Goal: Navigation & Orientation: Find specific page/section

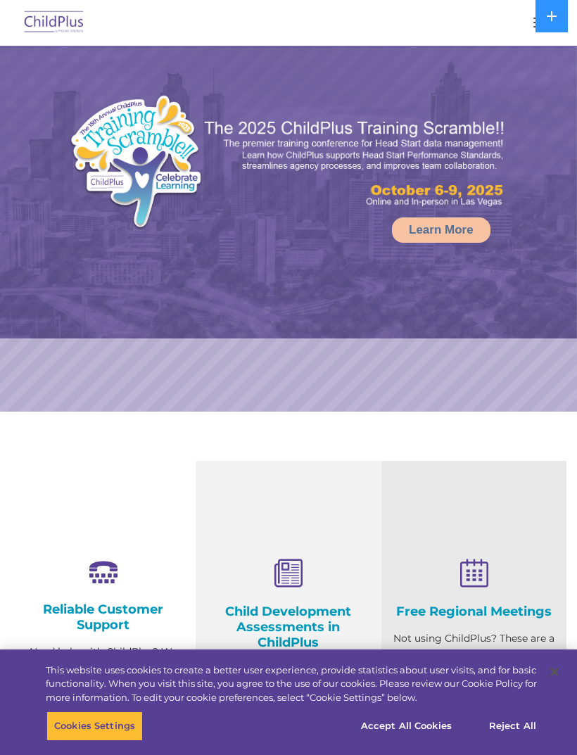
select select "MEDIUM"
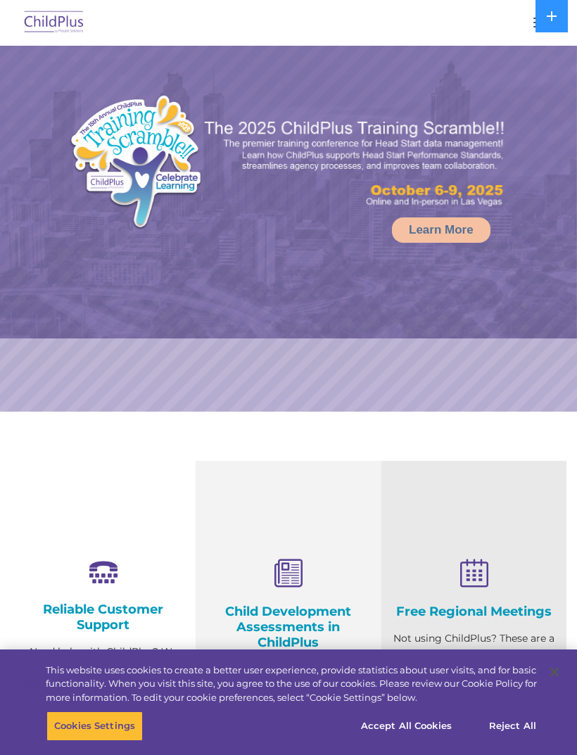
select select "MEDIUM"
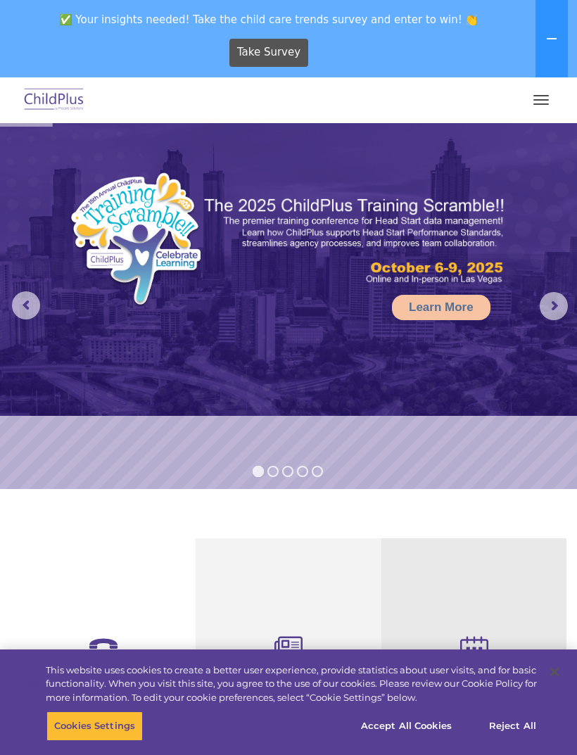
click at [541, 102] on button "button" at bounding box center [541, 100] width 30 height 23
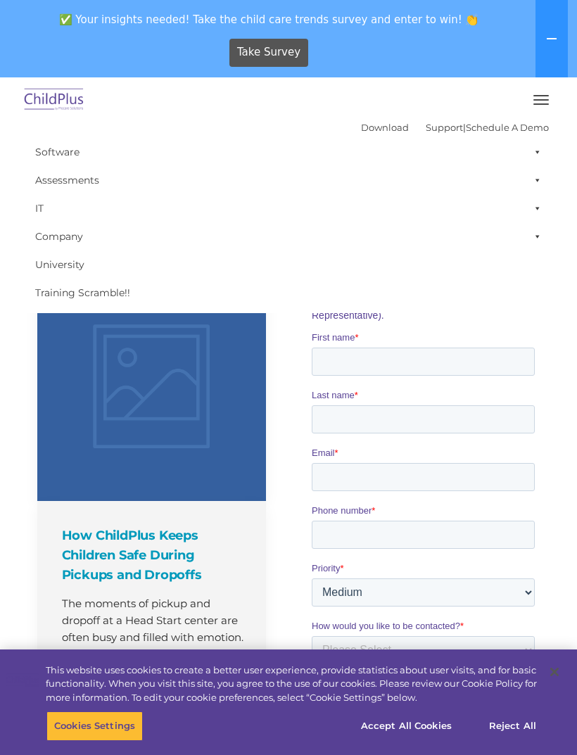
scroll to position [802, 0]
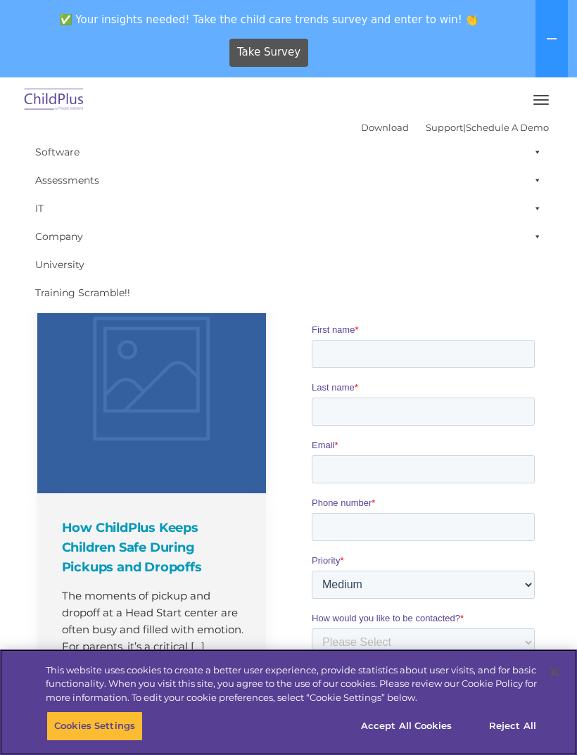
click at [546, 687] on button "Close" at bounding box center [554, 671] width 31 height 31
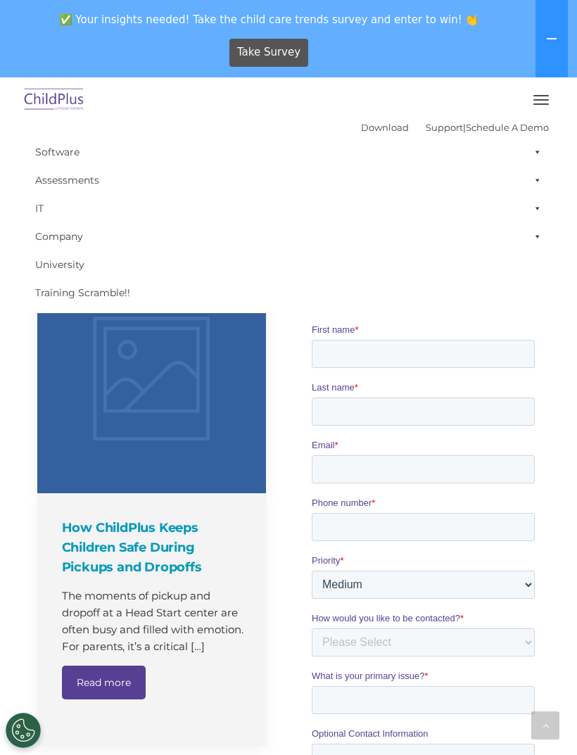
click at [551, 719] on div at bounding box center [425, 619] width 274 height 868
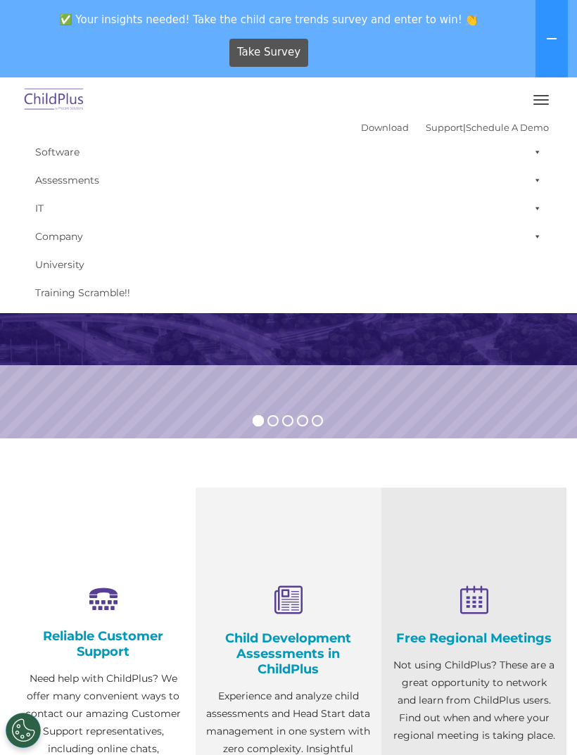
scroll to position [0, 0]
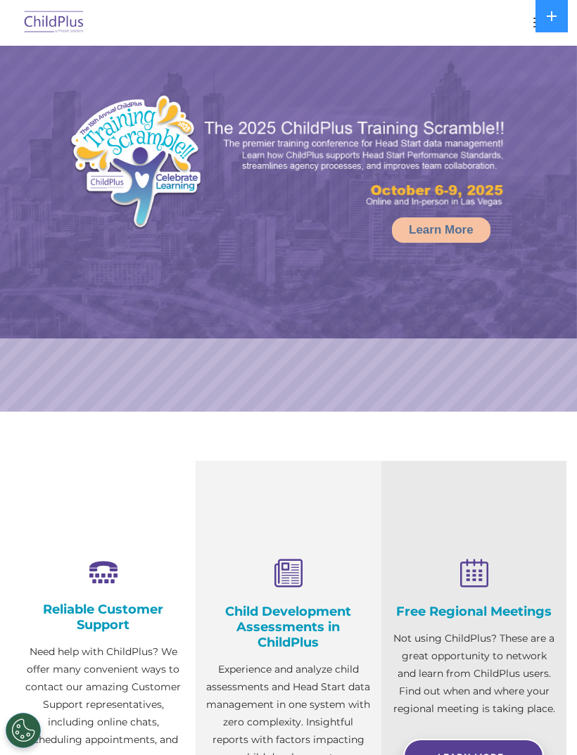
select select "MEDIUM"
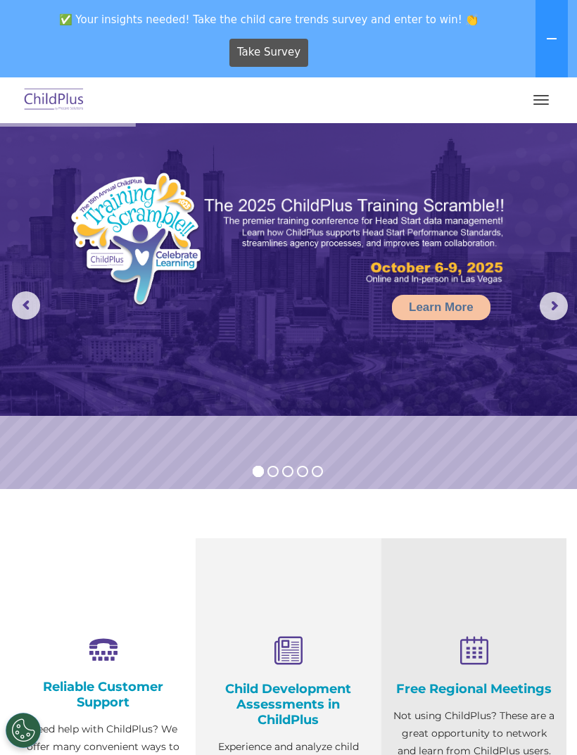
click at [49, 101] on img at bounding box center [54, 100] width 66 height 33
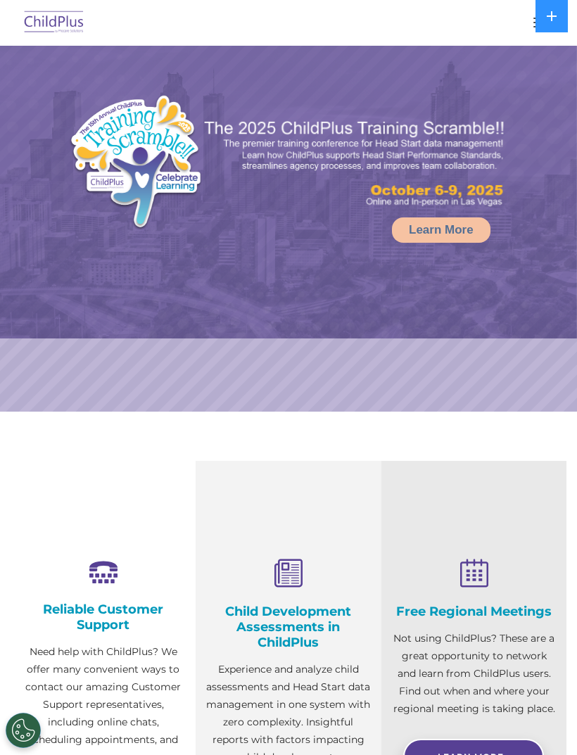
select select "MEDIUM"
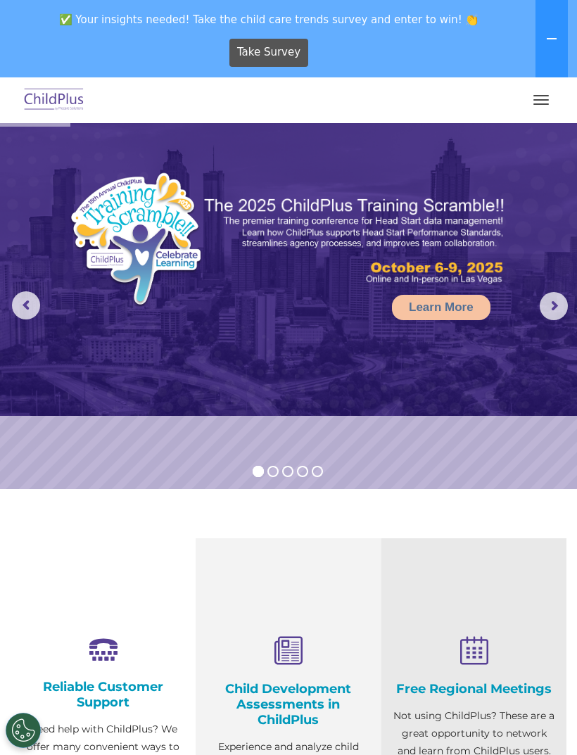
click at [66, 104] on img at bounding box center [54, 100] width 66 height 33
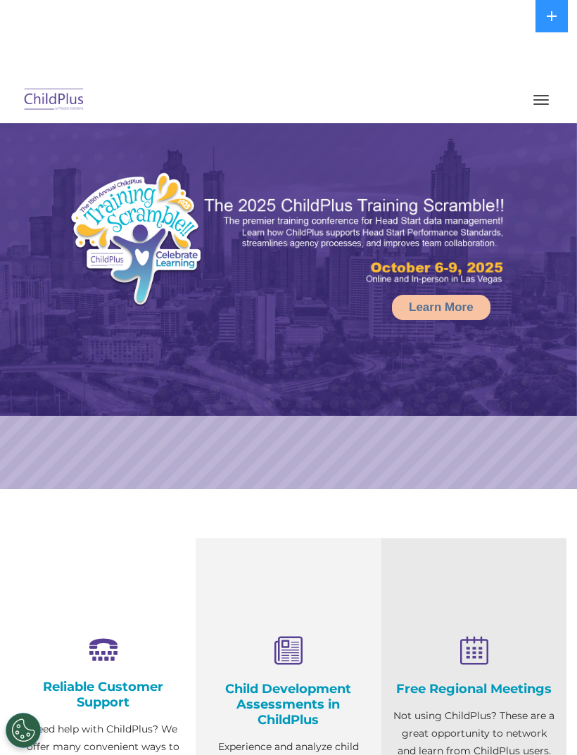
select select "MEDIUM"
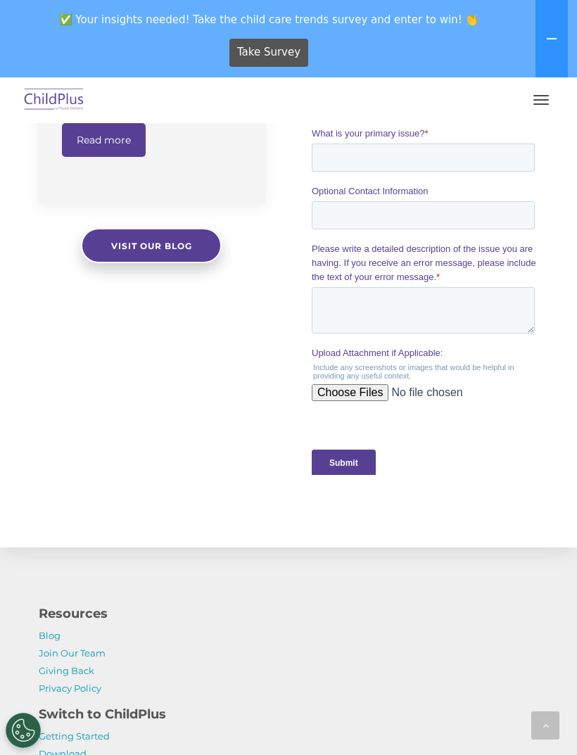
scroll to position [1573, 0]
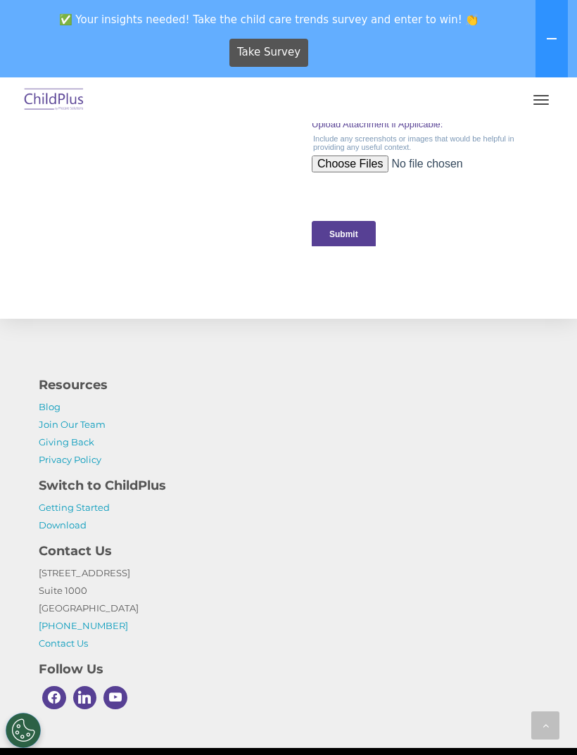
click at [92, 512] on link "Getting Started" at bounding box center [74, 506] width 71 height 11
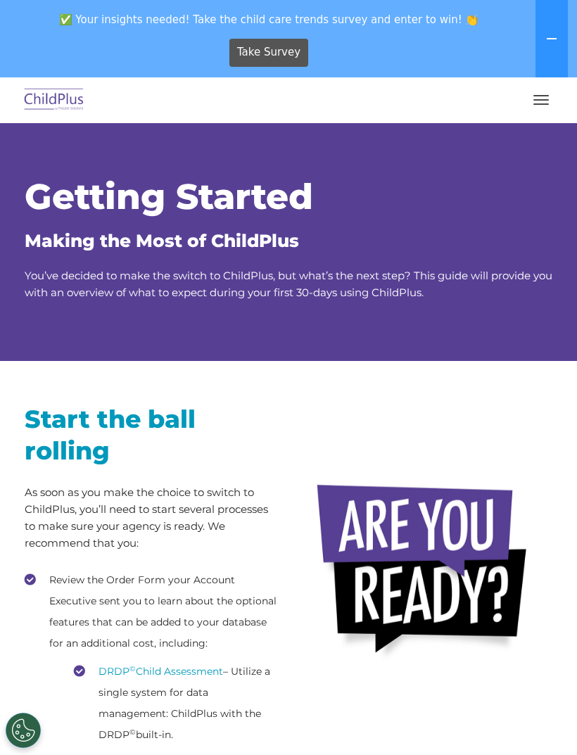
click at [541, 102] on button "button" at bounding box center [541, 100] width 30 height 23
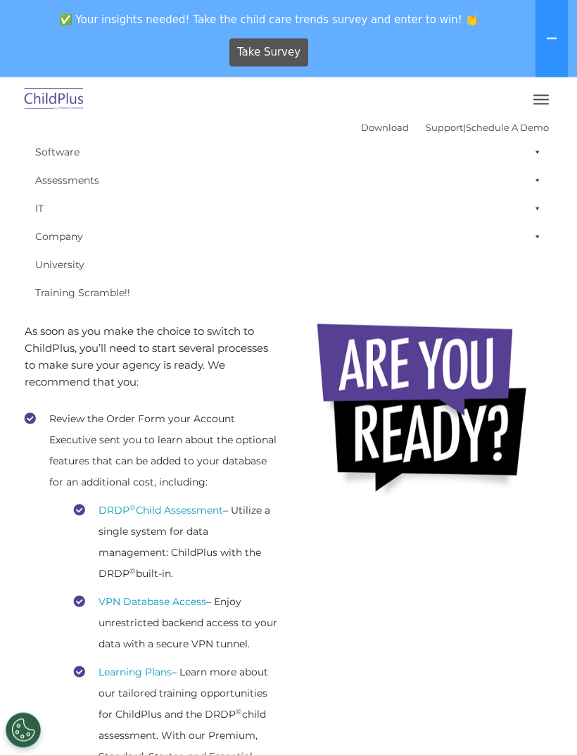
scroll to position [169, 0]
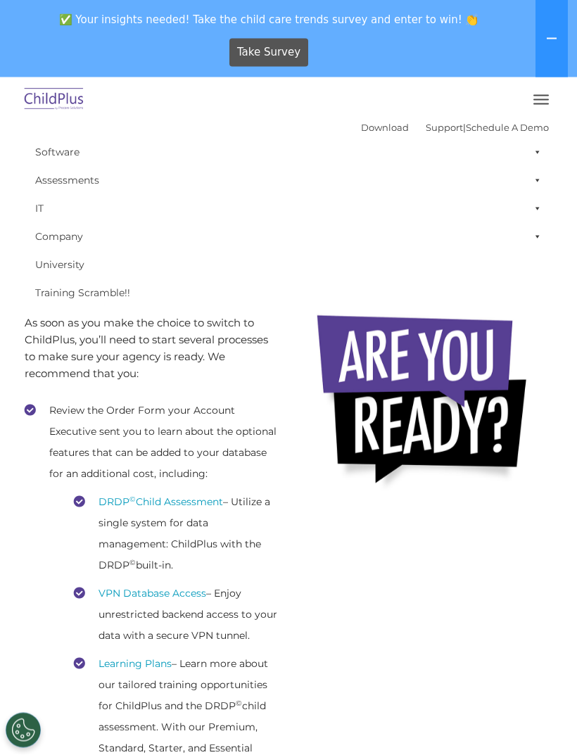
click at [515, 127] on link "Schedule A Demo" at bounding box center [507, 127] width 83 height 11
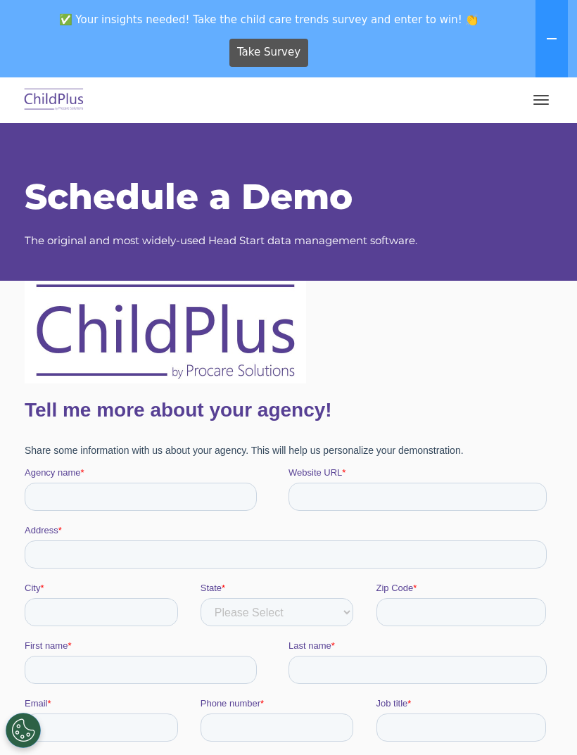
click at [535, 105] on button "button" at bounding box center [541, 100] width 30 height 23
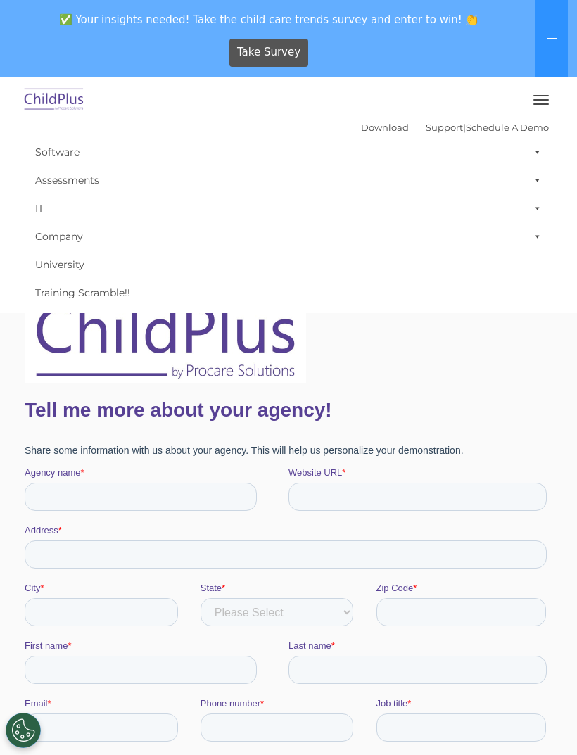
click at [545, 102] on button "button" at bounding box center [541, 100] width 30 height 23
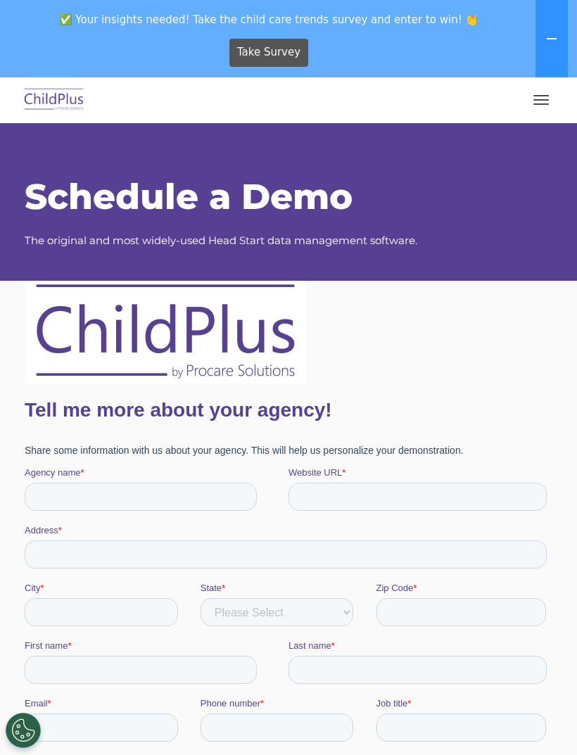
click at [535, 104] on span "button" at bounding box center [540, 103] width 15 height 1
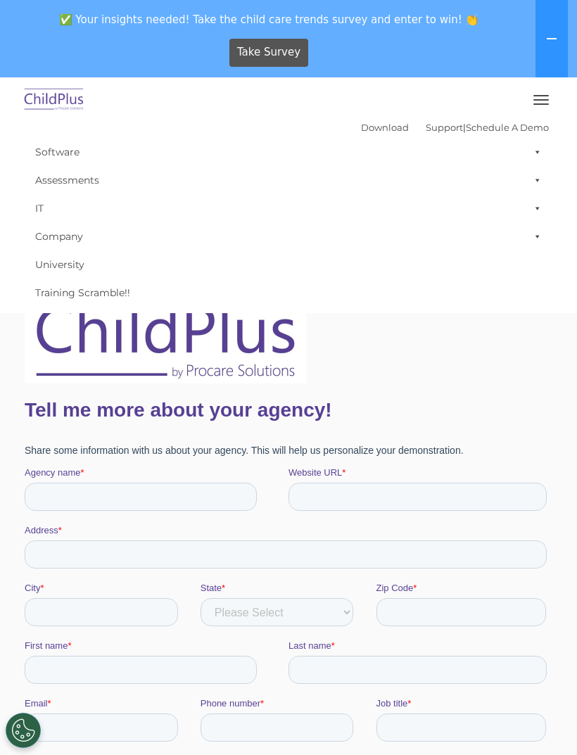
click at [425, 131] on link "Support" at bounding box center [443, 127] width 37 height 11
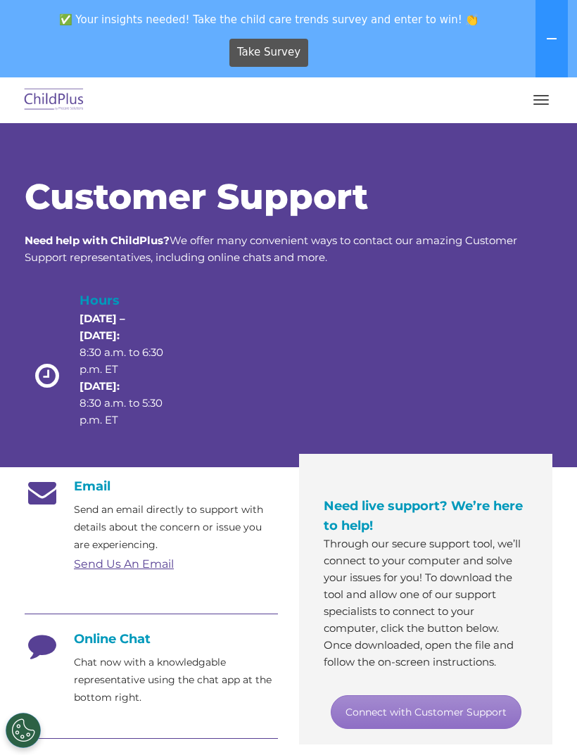
click at [537, 101] on button "button" at bounding box center [541, 100] width 30 height 23
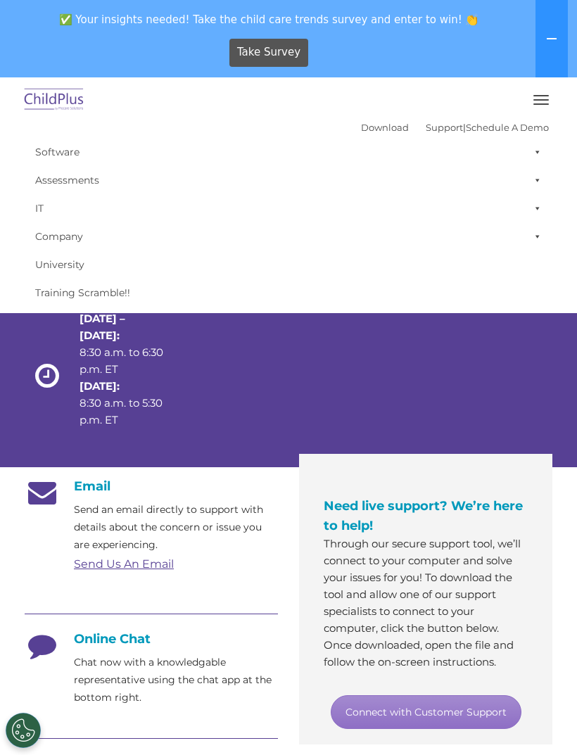
click at [364, 132] on link "Download" at bounding box center [385, 127] width 48 height 11
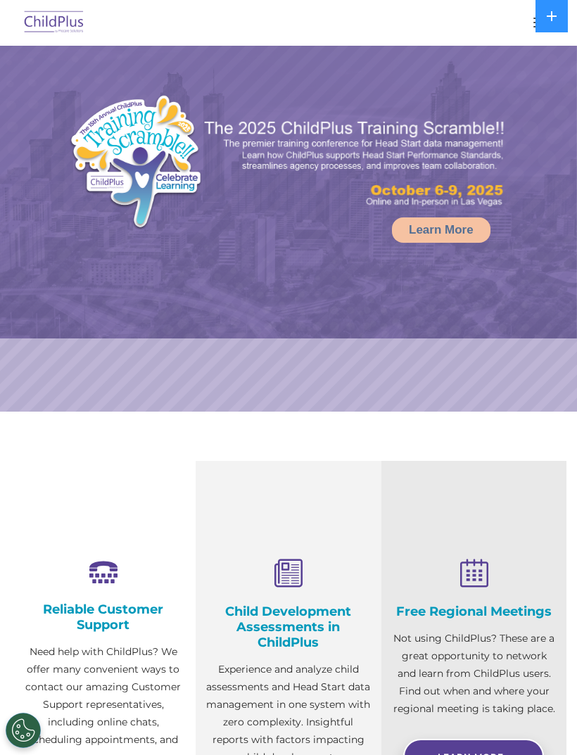
select select "MEDIUM"
